Goal: Check status: Check status

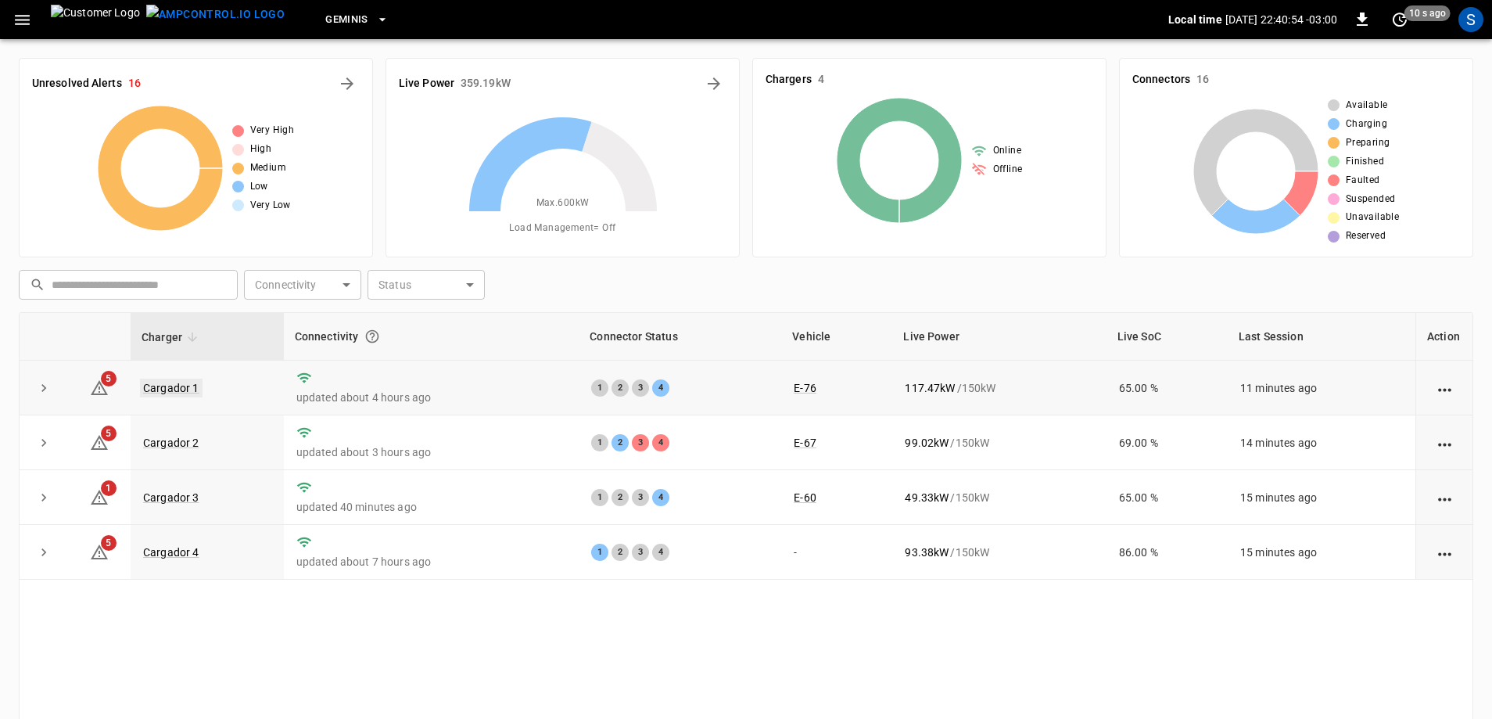
click at [178, 389] on link "Cargador 1" at bounding box center [171, 387] width 63 height 19
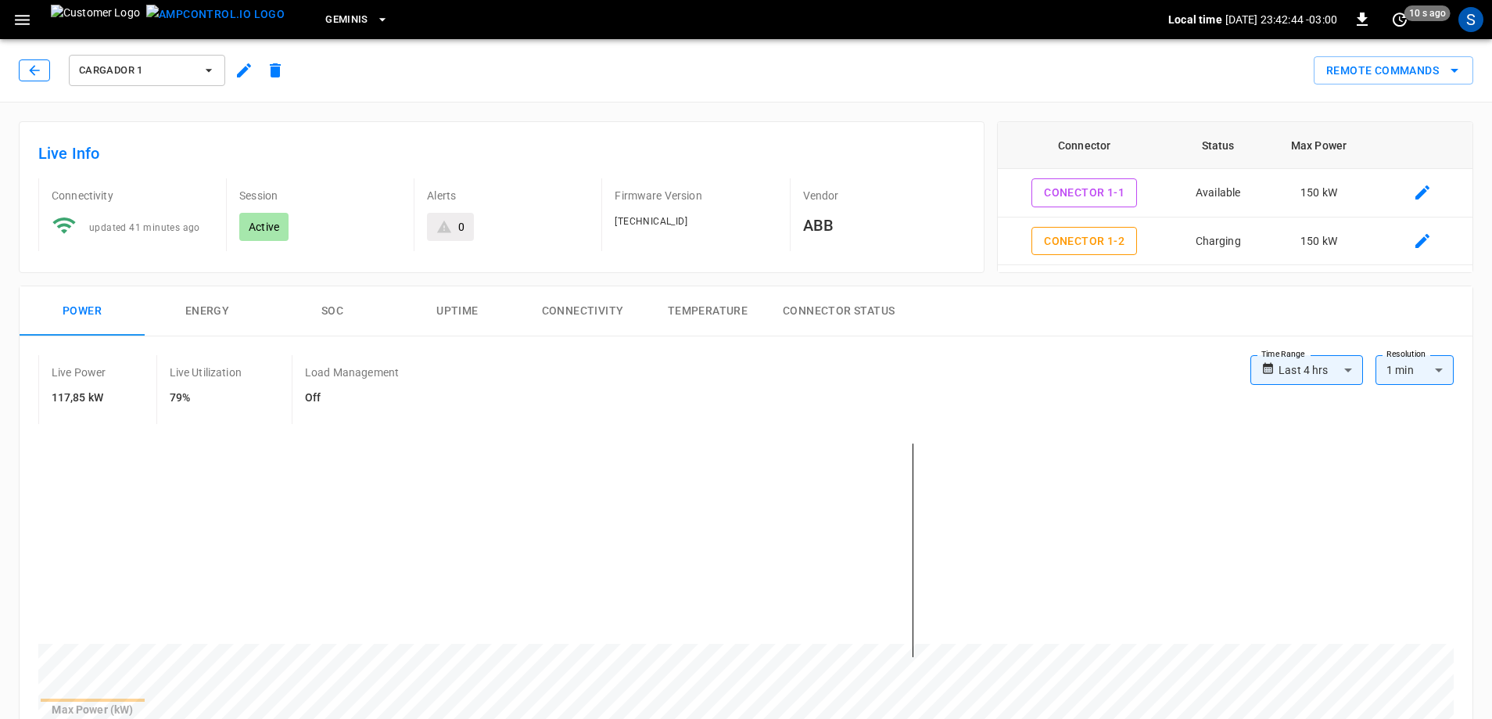
click at [33, 67] on icon "button" at bounding box center [34, 70] width 10 height 10
